Goal: Task Accomplishment & Management: Use online tool/utility

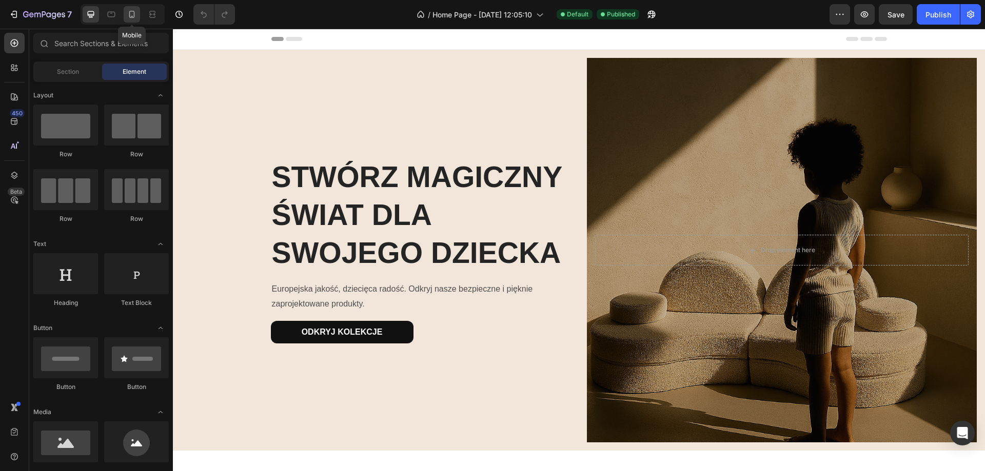
click at [131, 16] on icon at bounding box center [132, 14] width 6 height 7
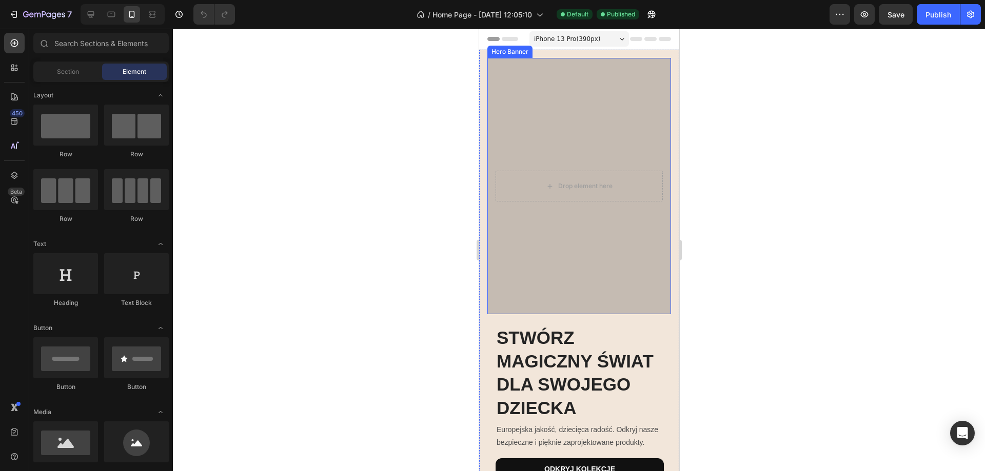
click at [575, 266] on div "Overlay" at bounding box center [579, 186] width 184 height 256
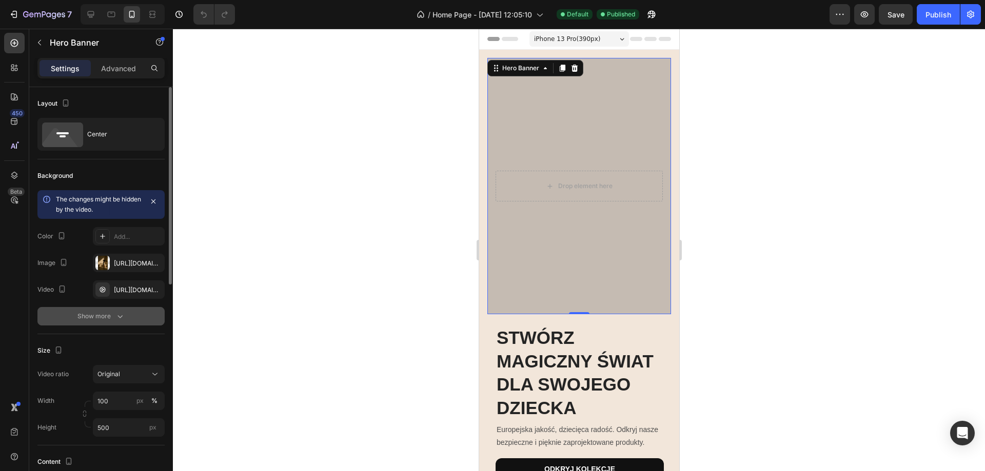
click at [108, 316] on div "Show more" at bounding box center [101, 316] width 48 height 10
click at [122, 63] on p "Advanced" at bounding box center [118, 68] width 35 height 11
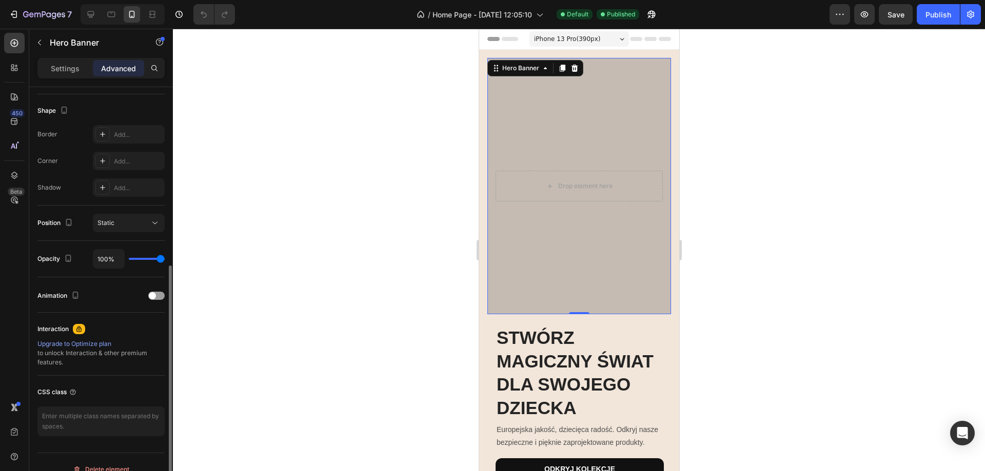
scroll to position [271, 0]
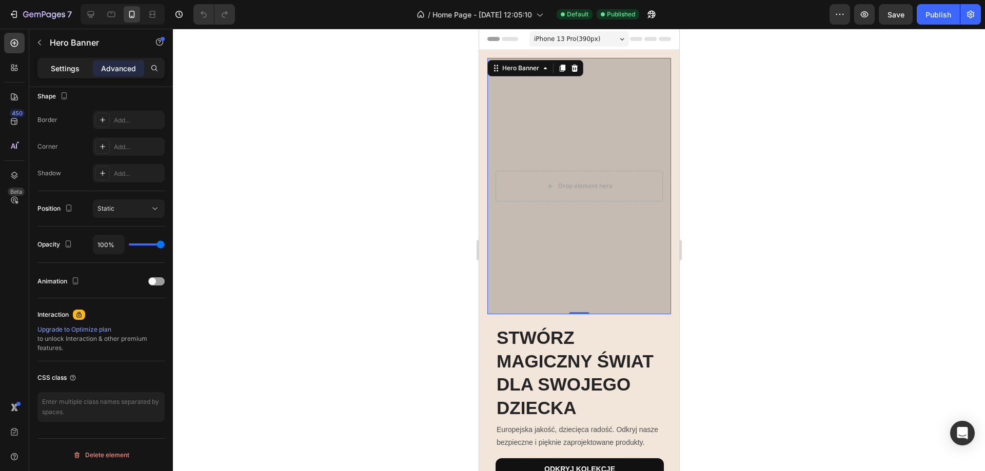
click at [74, 71] on p "Settings" at bounding box center [65, 68] width 29 height 11
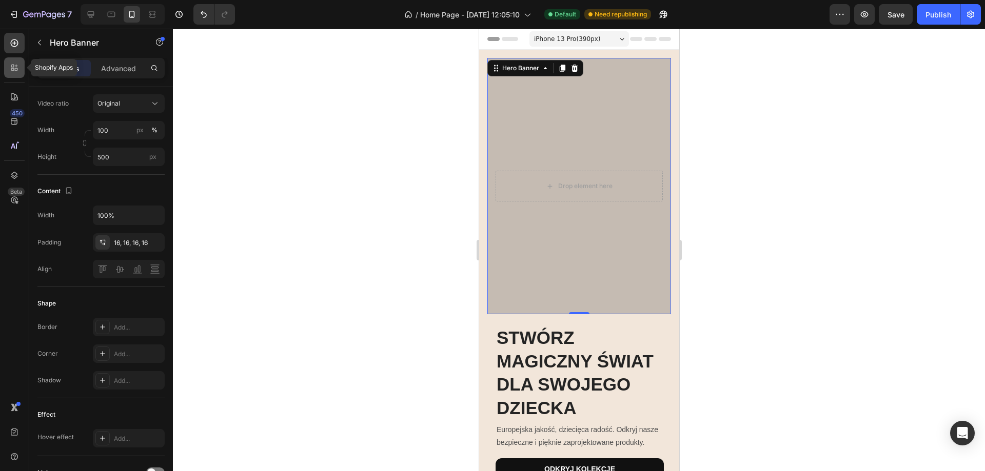
click at [14, 74] on div at bounding box center [14, 67] width 21 height 21
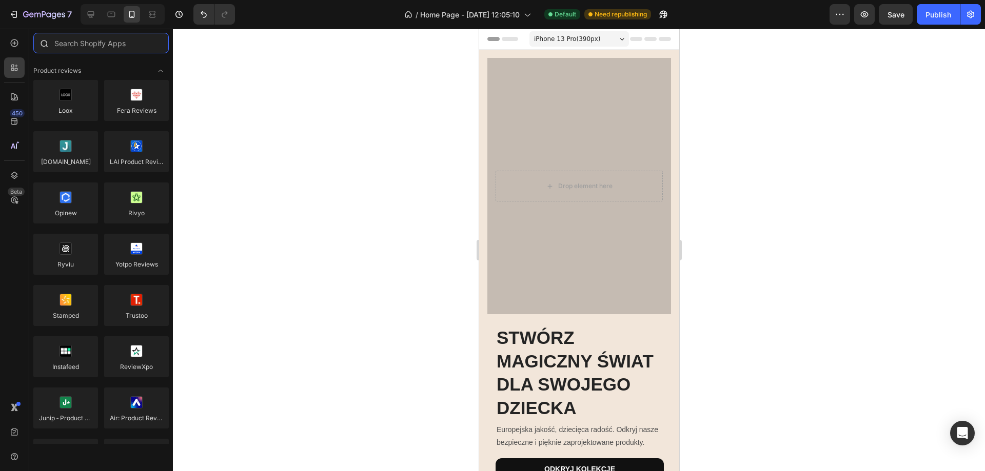
click at [91, 48] on input "text" at bounding box center [100, 43] width 135 height 21
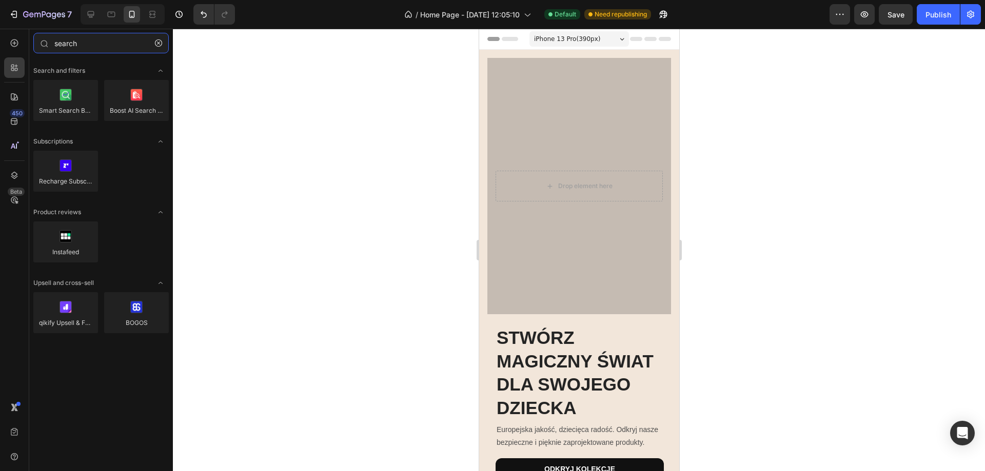
type input "search"
click at [75, 45] on input "search" at bounding box center [100, 43] width 135 height 21
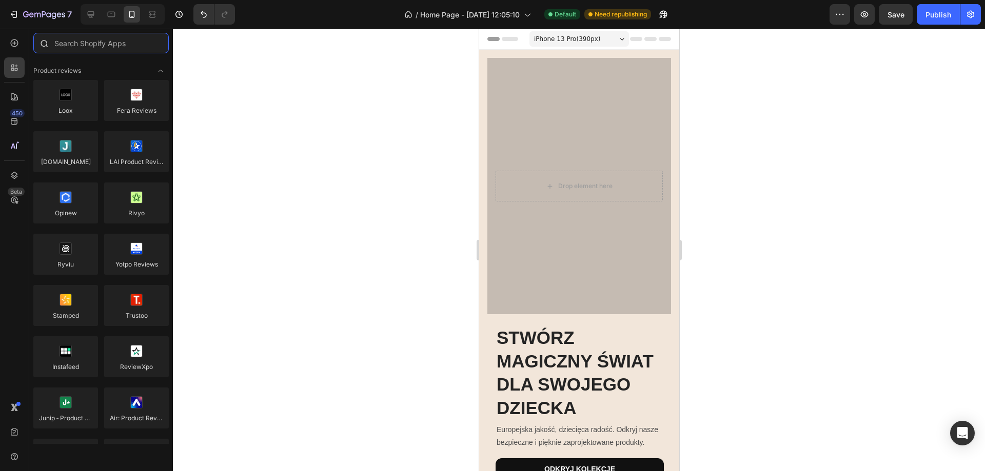
click at [75, 41] on input "text" at bounding box center [100, 43] width 135 height 21
